Goal: Find specific page/section

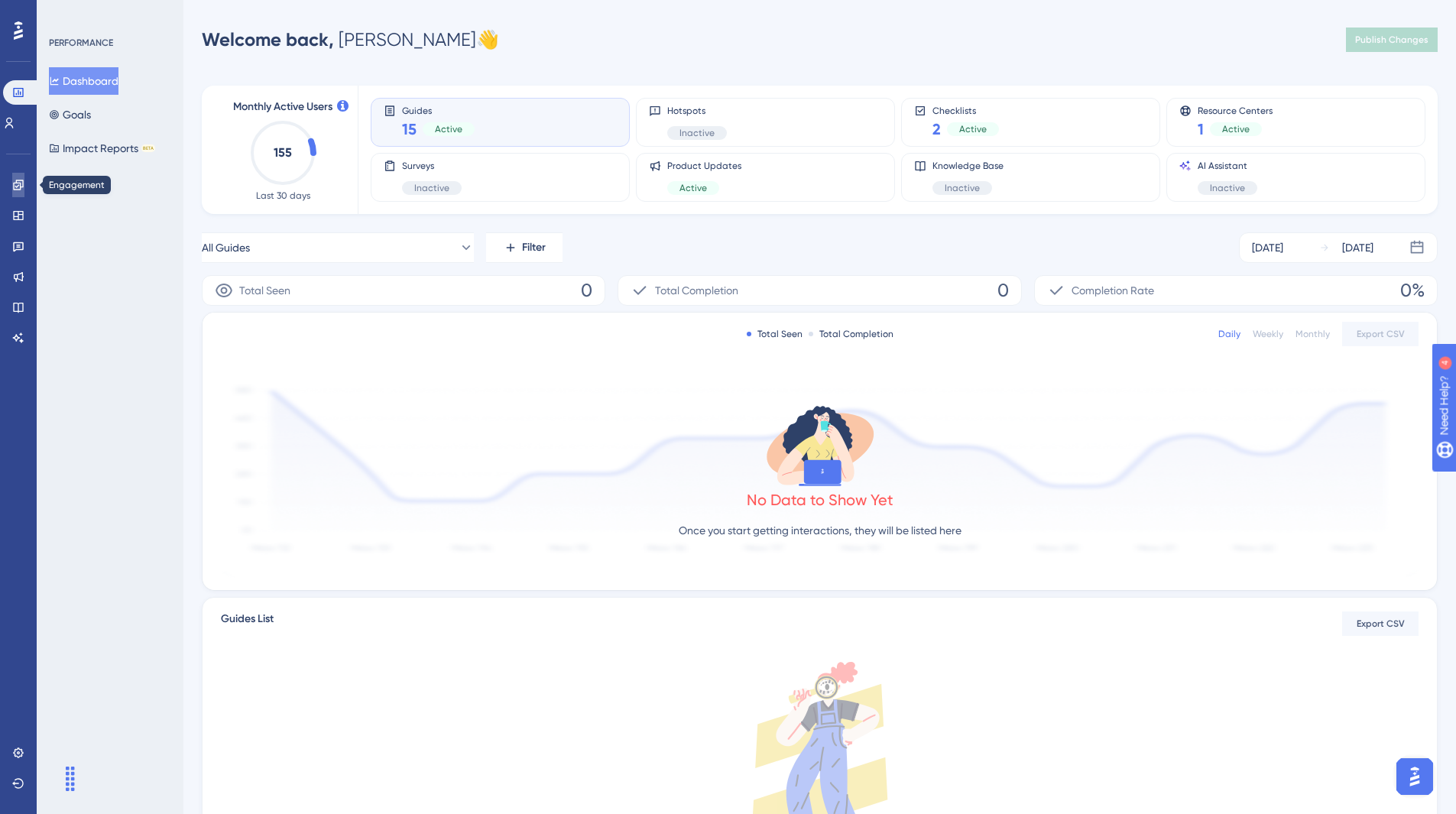
click at [12, 172] on link at bounding box center [18, 184] width 12 height 25
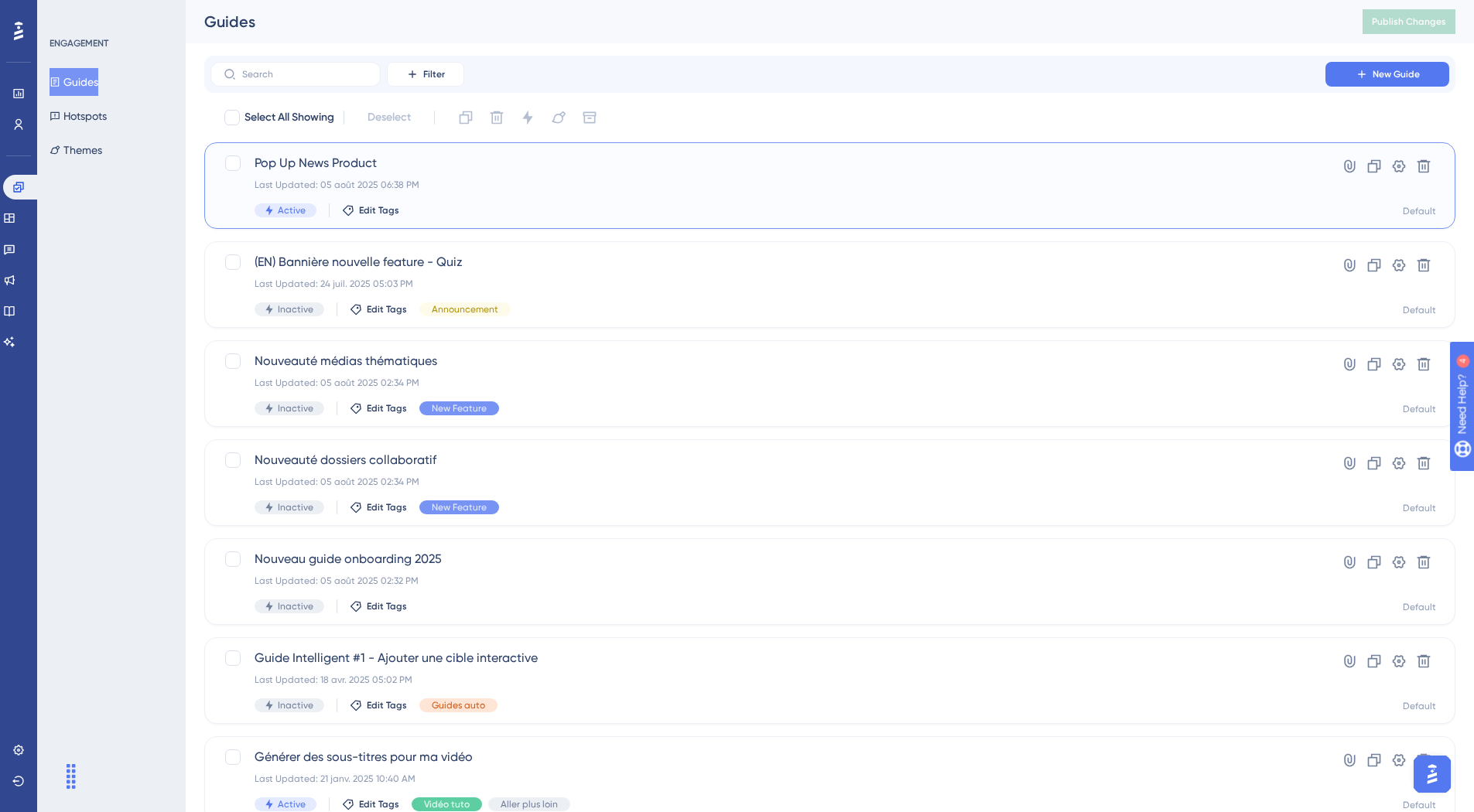
click at [717, 158] on span "Pop Up News Product" at bounding box center [767, 162] width 1027 height 19
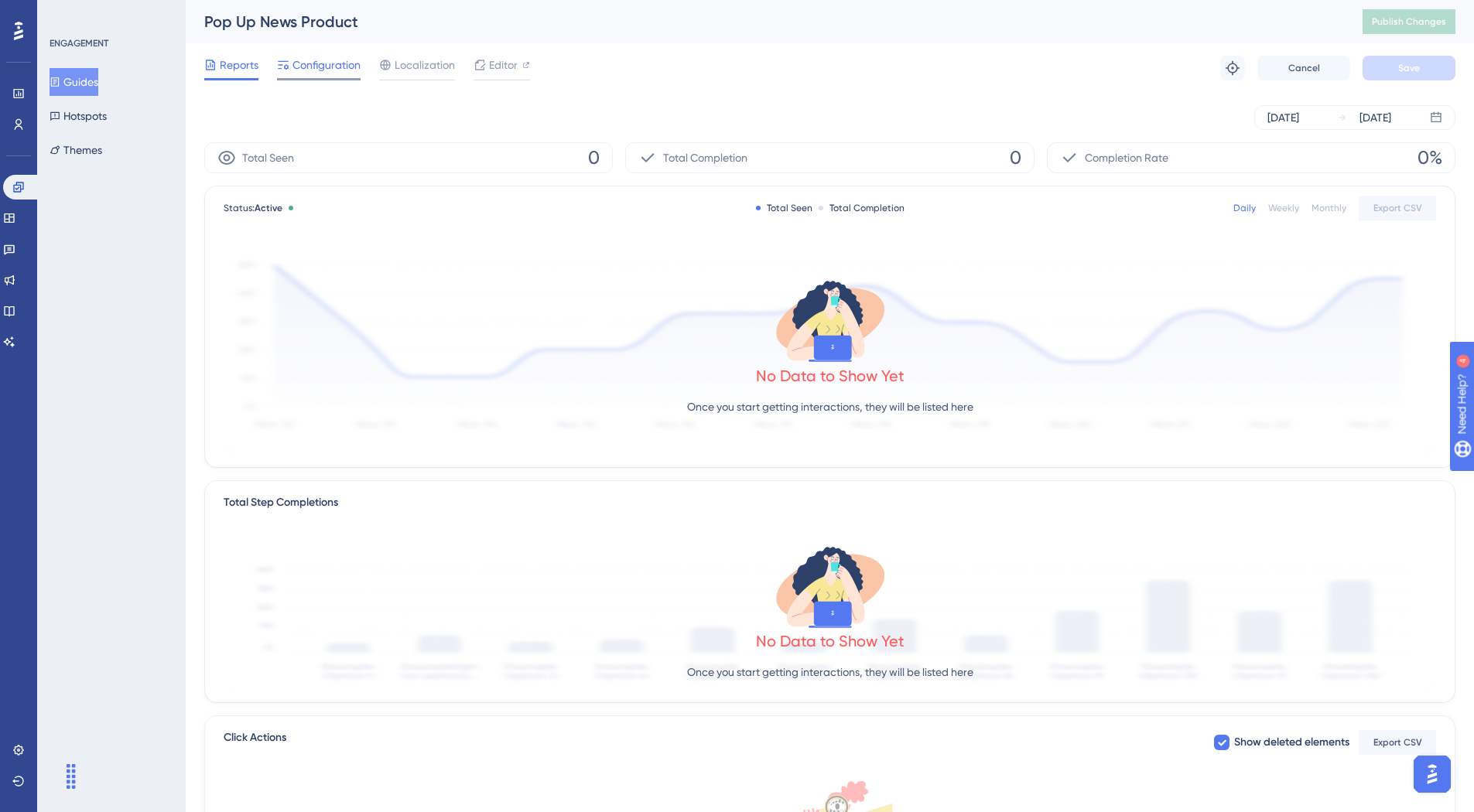
click at [338, 71] on span "Configuration" at bounding box center [326, 65] width 68 height 19
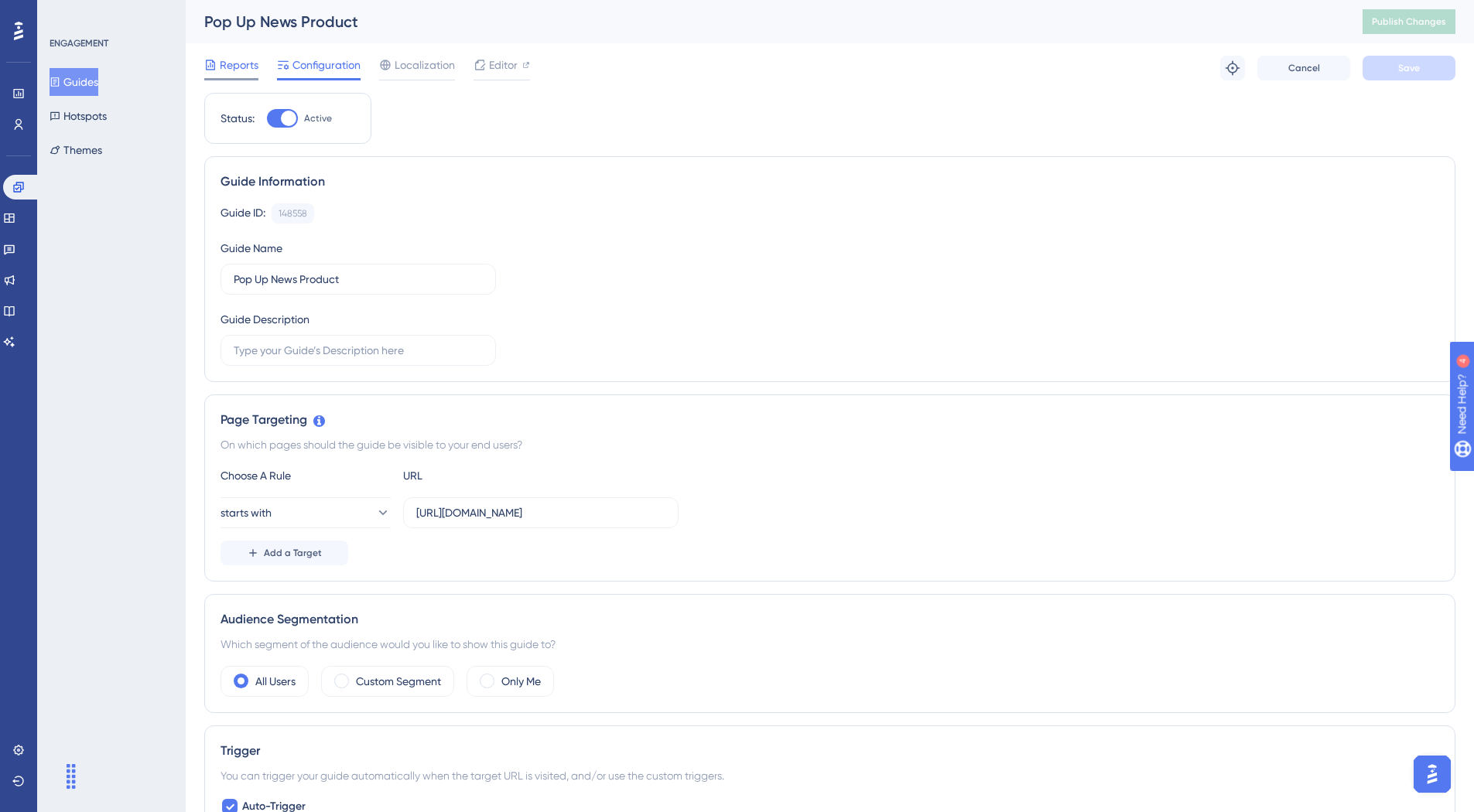
click at [209, 68] on icon at bounding box center [209, 65] width 9 height 10
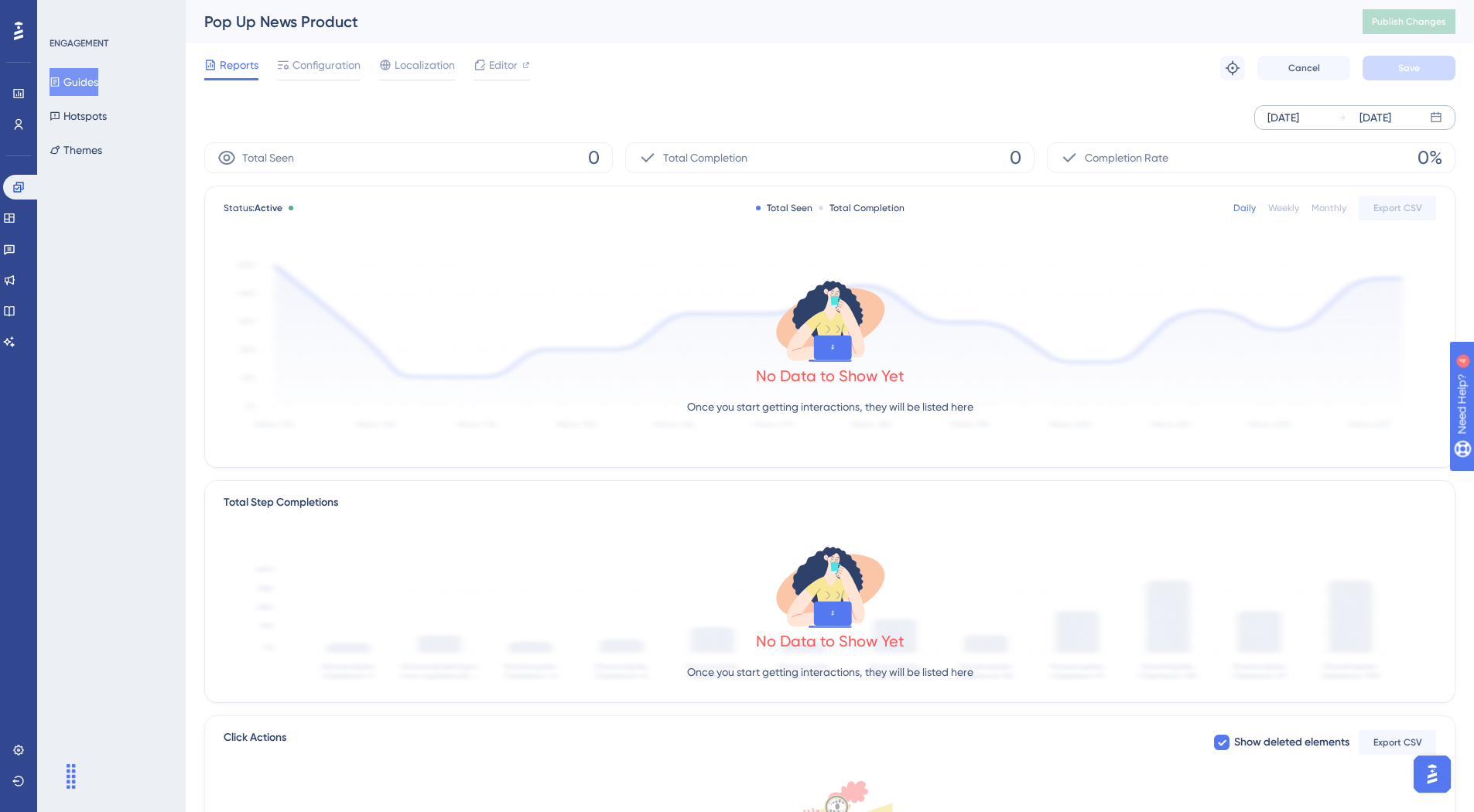
click at [1299, 120] on div "[DATE]" at bounding box center [1283, 118] width 32 height 19
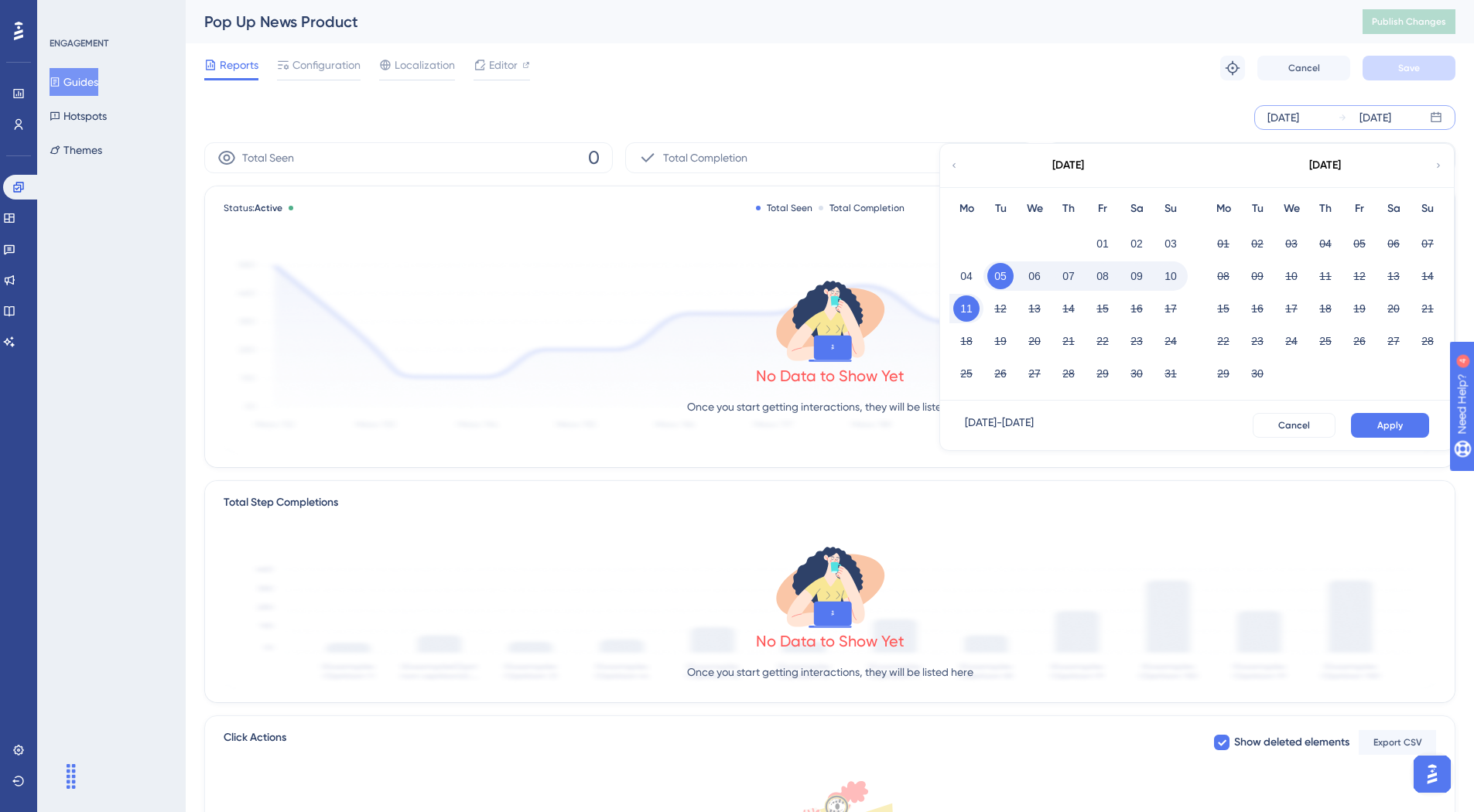
click at [1043, 80] on div "Reports Configuration Localization Editor Troubleshoot Cancel Save" at bounding box center [829, 68] width 1251 height 50
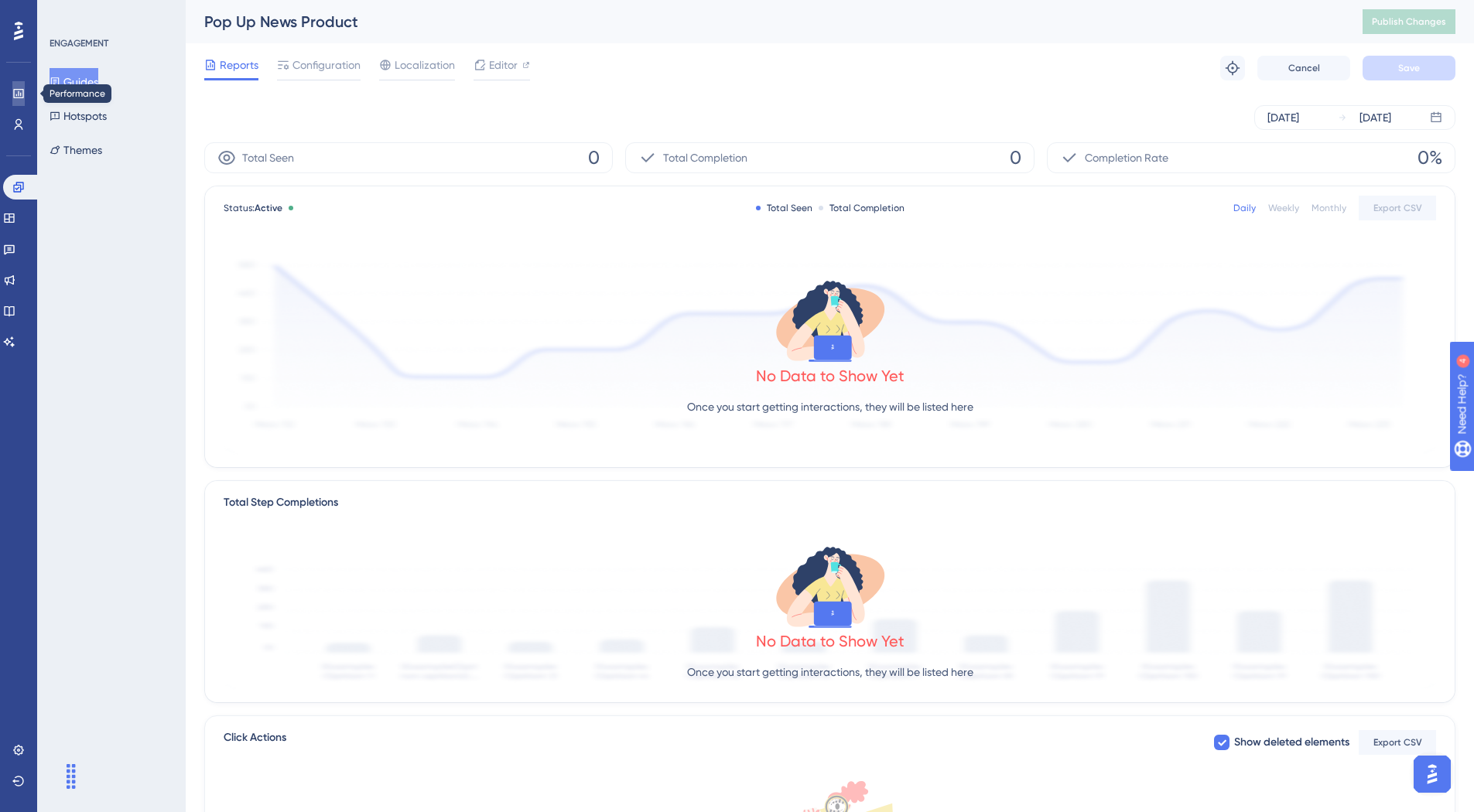
click at [24, 94] on icon at bounding box center [18, 94] width 12 height 12
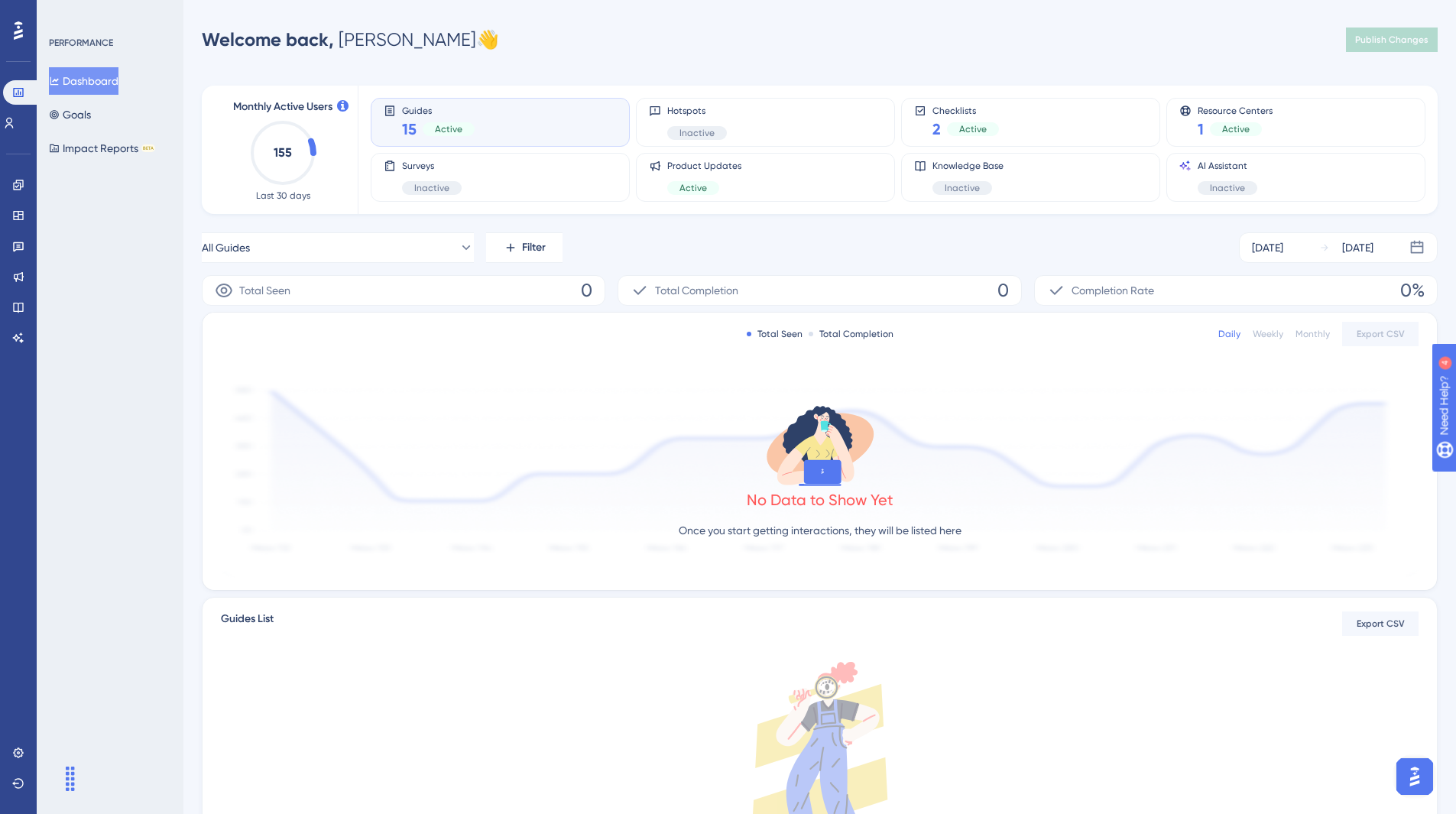
click at [910, 26] on div "Welcome back, [PERSON_NAME] 👋 Publish Changes" at bounding box center [819, 39] width 1235 height 31
click at [1317, 116] on div "Resource Centers 1 Active" at bounding box center [1296, 122] width 233 height 35
